Goal: Check status: Check status

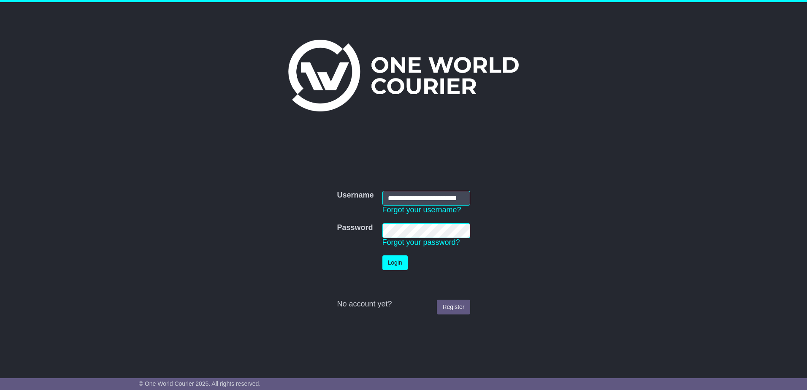
click at [405, 264] on button "Login" at bounding box center [395, 263] width 25 height 15
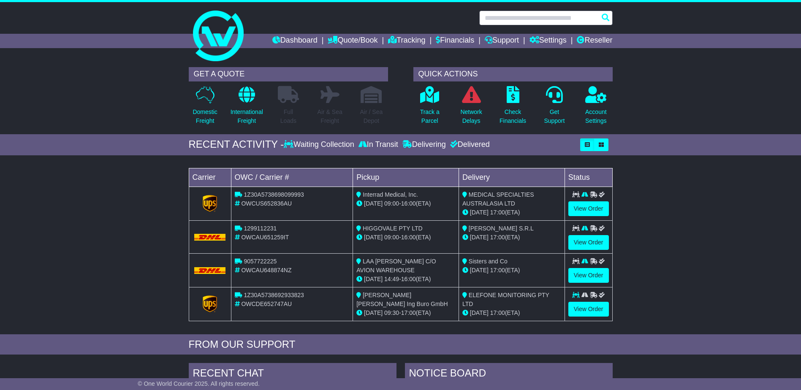
click at [503, 22] on input "text" at bounding box center [545, 18] width 133 height 15
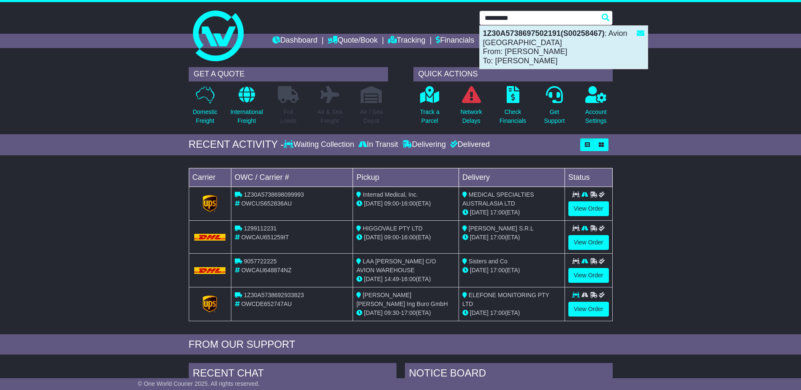
click at [575, 38] on strong "1Z30A5738697502191(S00258467)" at bounding box center [544, 33] width 122 height 8
type input "**********"
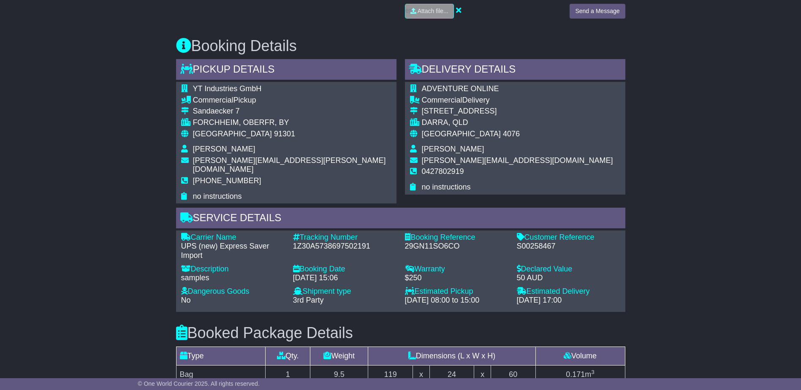
scroll to position [549, 0]
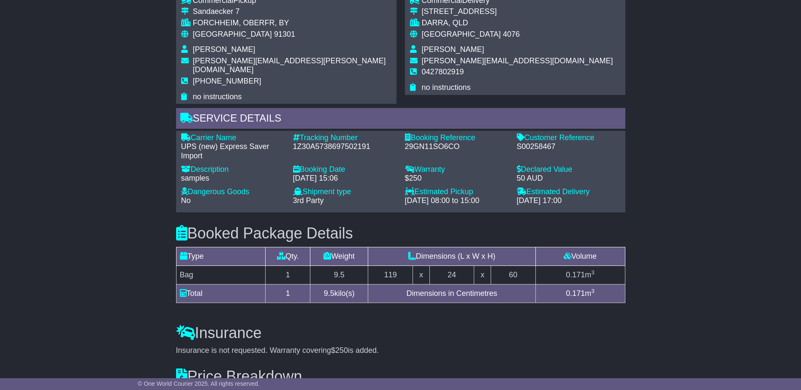
click at [323, 142] on div "1Z30A5738697502191" at bounding box center [344, 146] width 103 height 9
copy div "1Z30A5738697502191"
